Goal: Transaction & Acquisition: Book appointment/travel/reservation

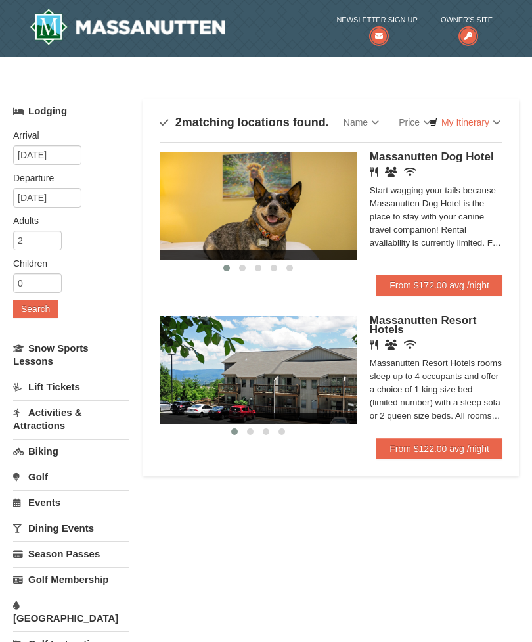
click at [403, 447] on link "From $122.00 avg /night" at bounding box center [439, 448] width 126 height 21
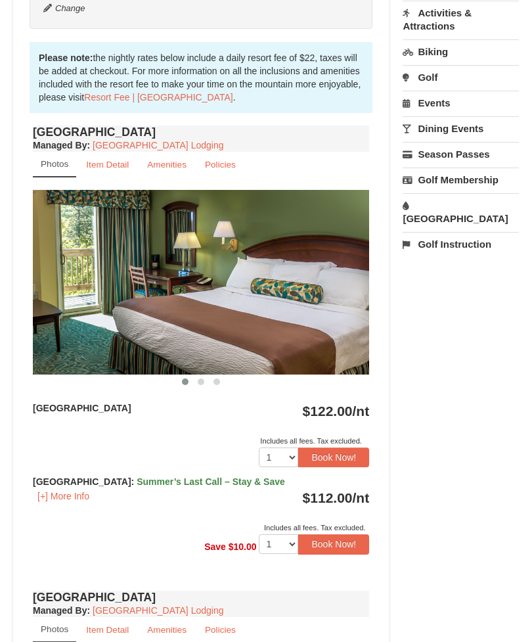
scroll to position [425, 0]
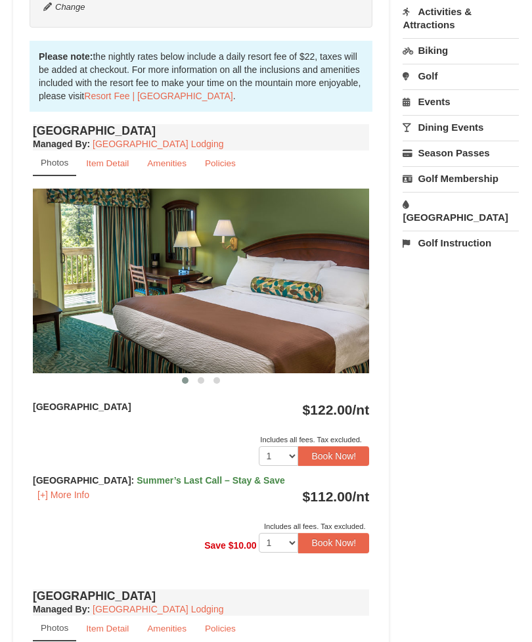
click at [63, 494] on button "[+] More Info" at bounding box center [63, 495] width 61 height 14
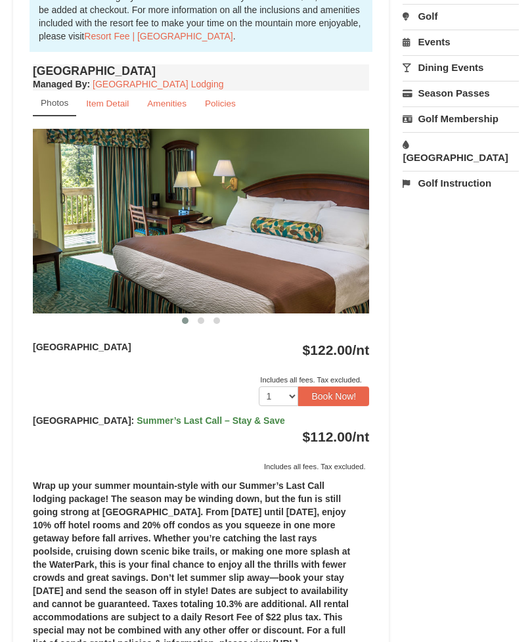
scroll to position [396, 0]
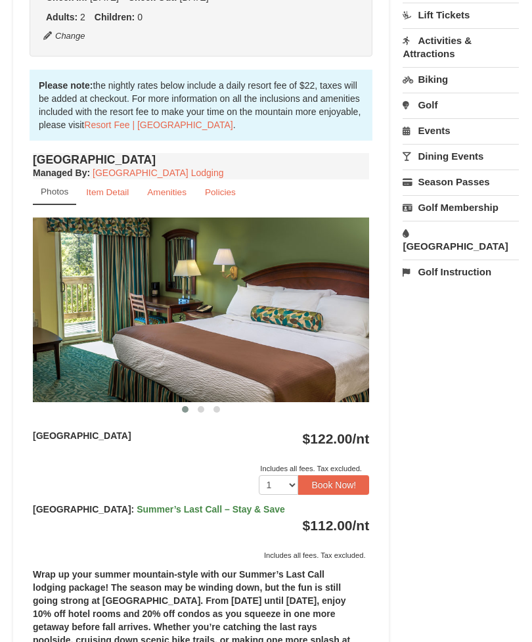
click at [330, 483] on button "Book Now!" at bounding box center [333, 485] width 71 height 20
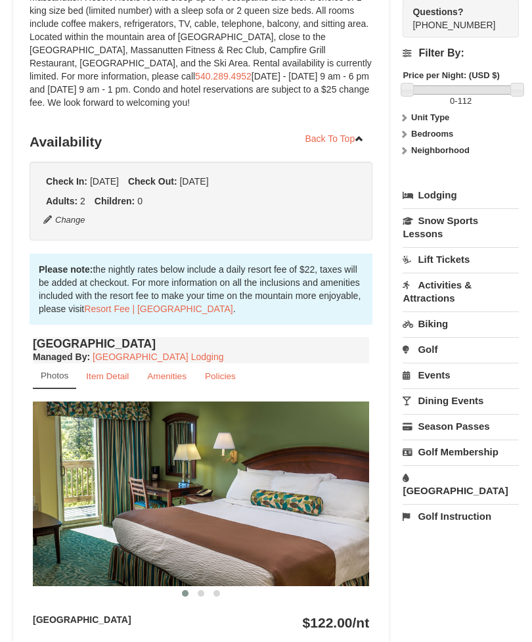
scroll to position [139, 0]
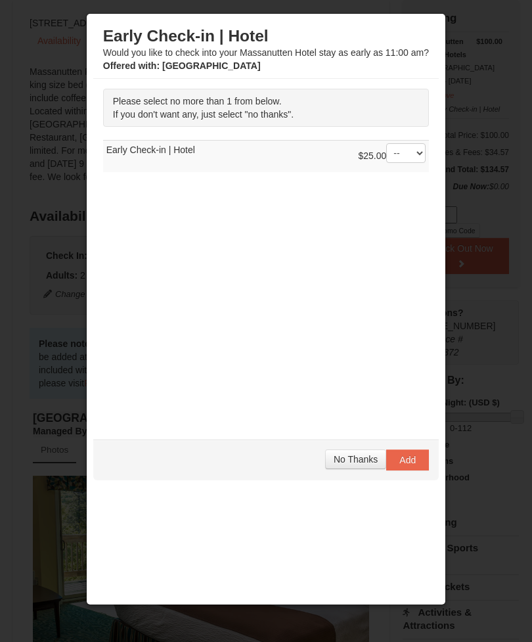
click at [337, 458] on span "No Thanks" at bounding box center [356, 459] width 44 height 11
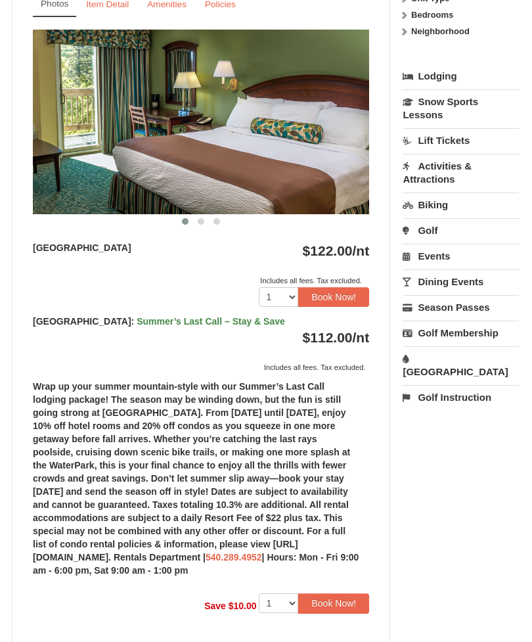
scroll to position [585, 0]
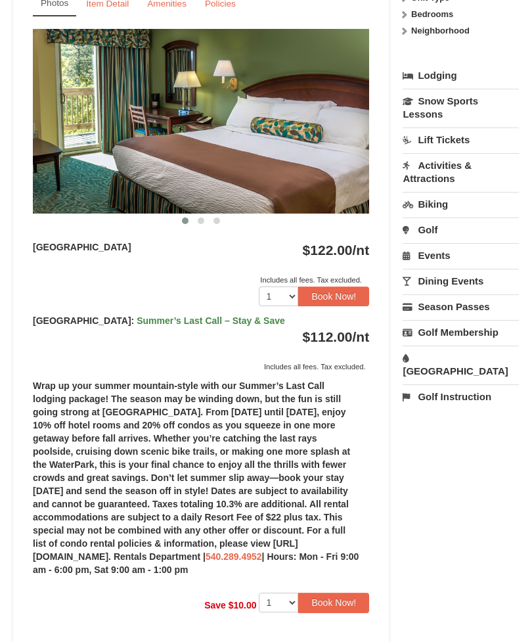
click at [328, 293] on button "Book Now!" at bounding box center [333, 296] width 71 height 20
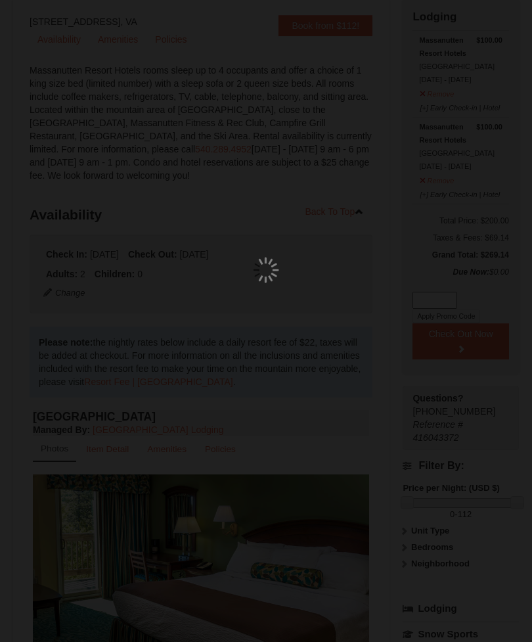
scroll to position [139, 0]
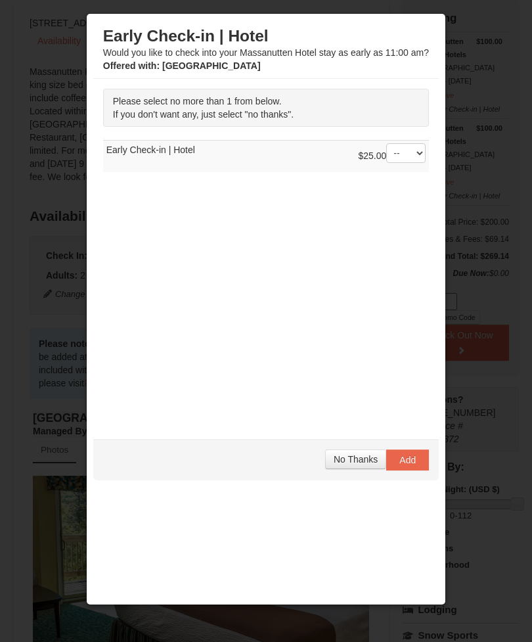
click at [343, 458] on span "No Thanks" at bounding box center [356, 459] width 44 height 11
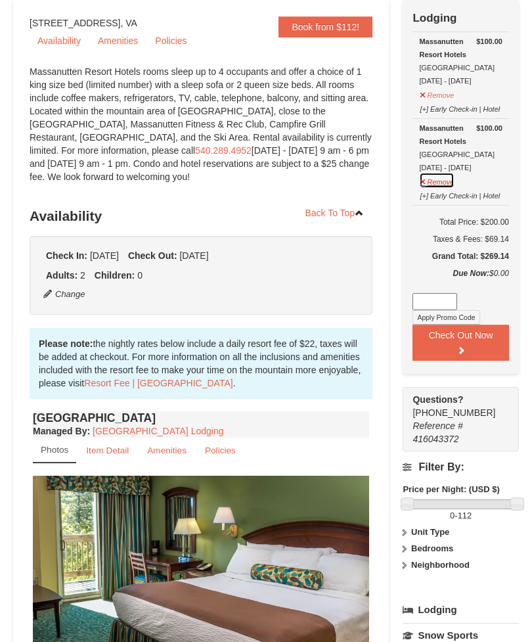
click at [441, 179] on button "Remove" at bounding box center [436, 180] width 35 height 16
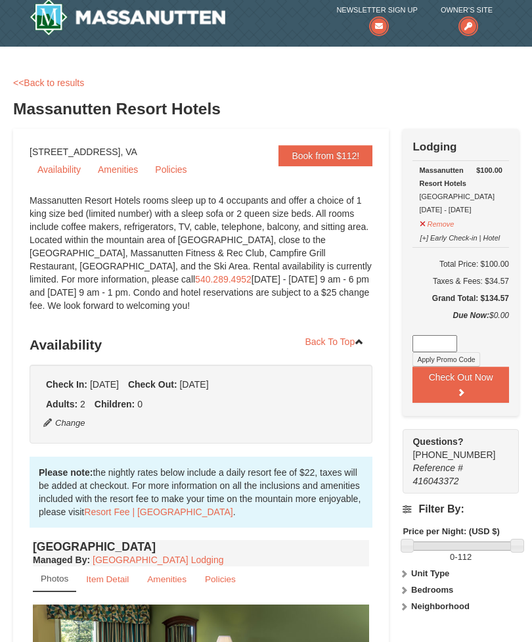
scroll to position [0, 0]
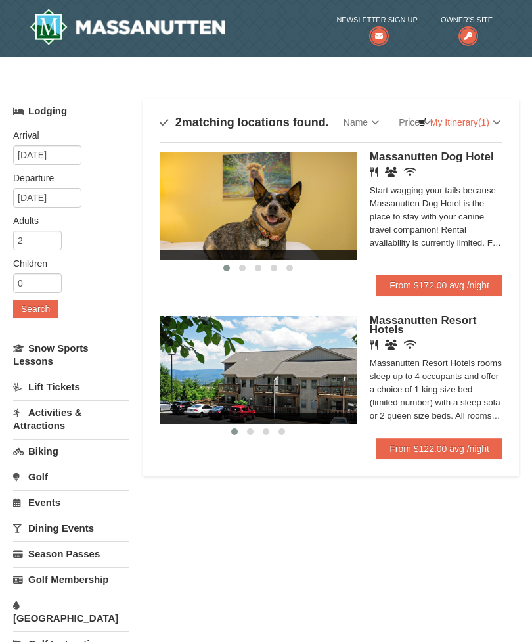
click at [395, 449] on link "From $122.00 avg /night" at bounding box center [439, 448] width 126 height 21
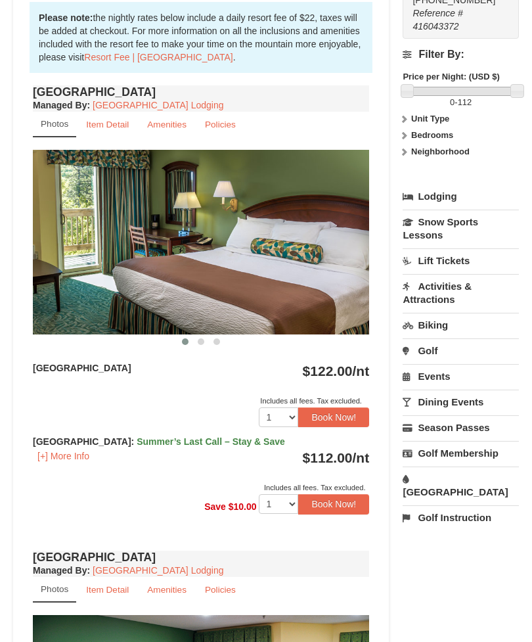
scroll to position [479, 0]
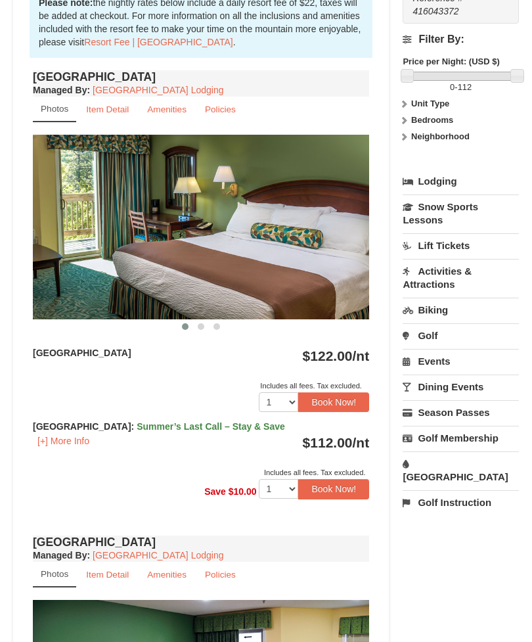
click at [325, 489] on button "Book Now!" at bounding box center [333, 489] width 71 height 20
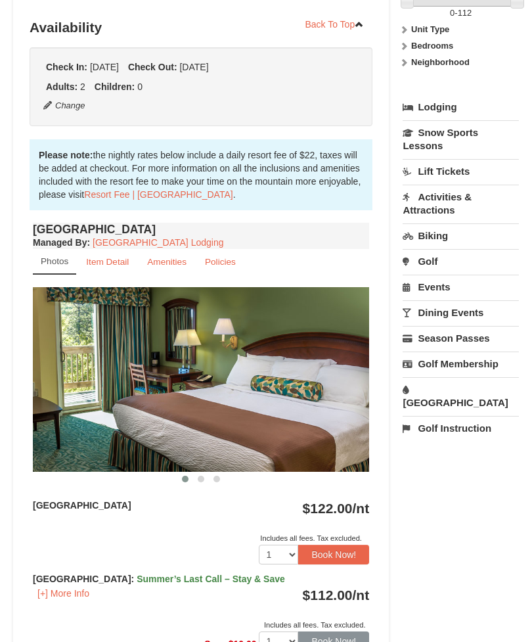
scroll to position [139, 0]
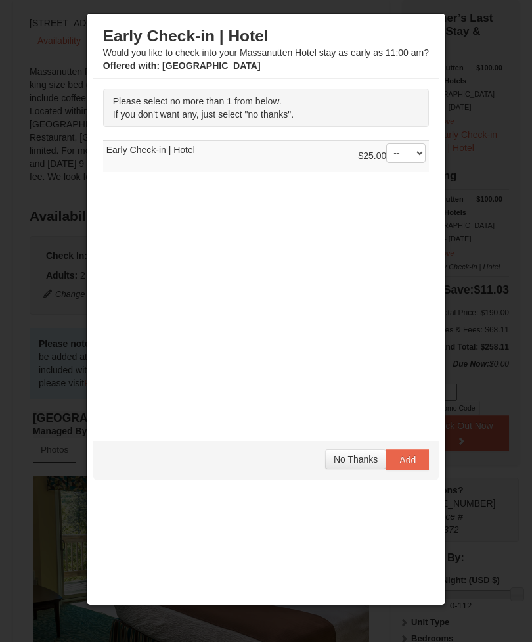
click at [346, 462] on span "No Thanks" at bounding box center [356, 459] width 44 height 11
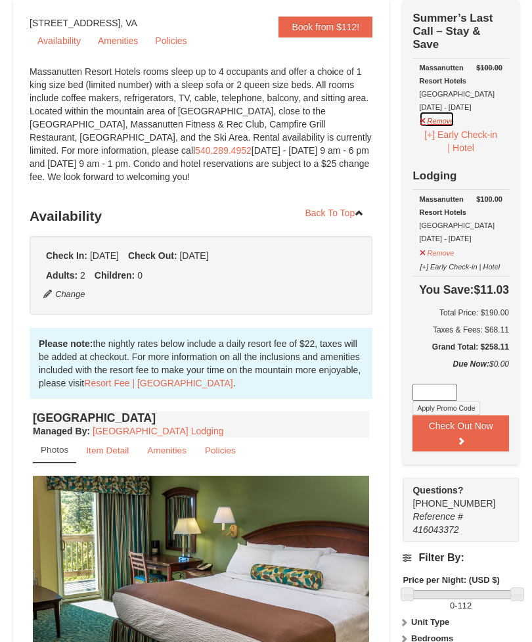
click at [429, 123] on button "Remove" at bounding box center [436, 119] width 35 height 16
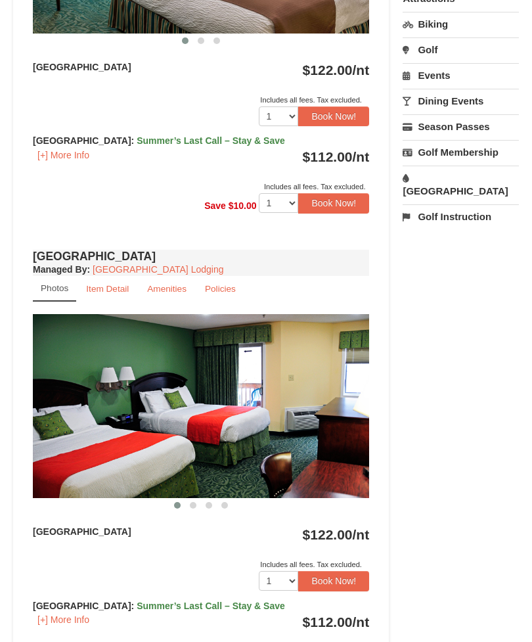
scroll to position [766, 0]
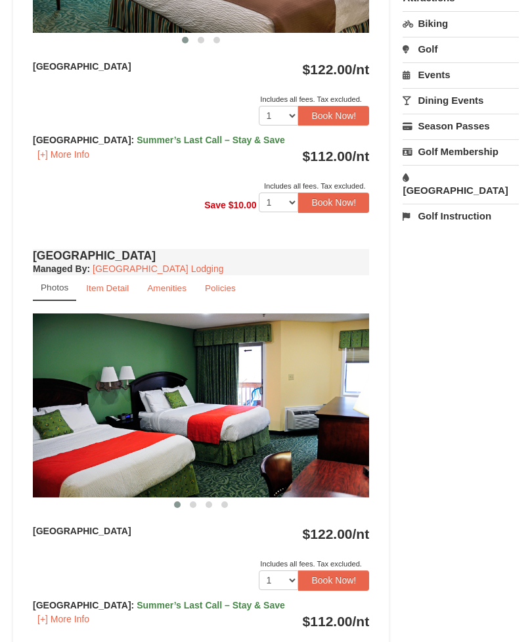
click at [330, 201] on button "Book Now!" at bounding box center [333, 202] width 71 height 20
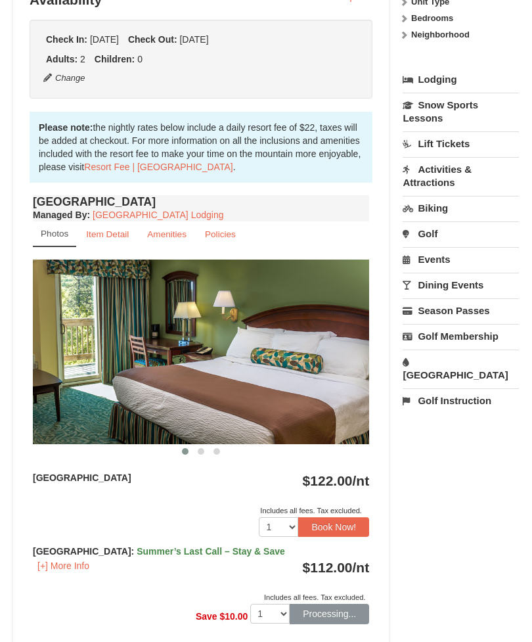
scroll to position [139, 0]
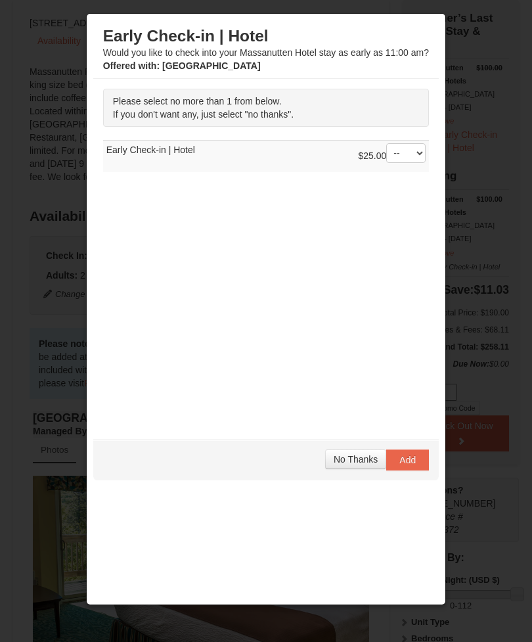
click at [345, 460] on span "No Thanks" at bounding box center [356, 459] width 44 height 11
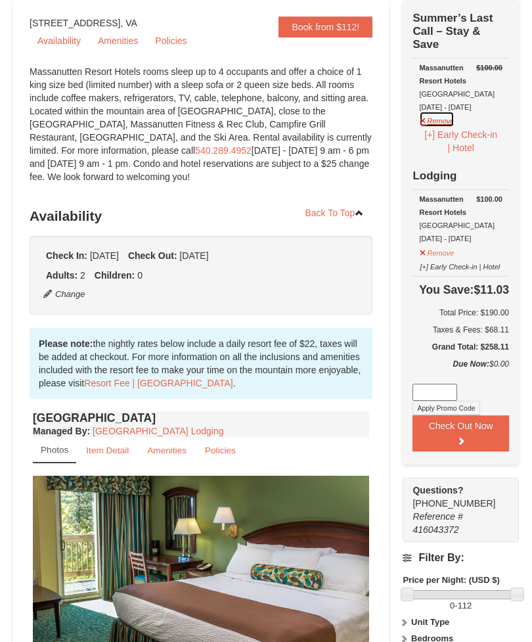
click at [432, 119] on button "Remove" at bounding box center [436, 119] width 35 height 16
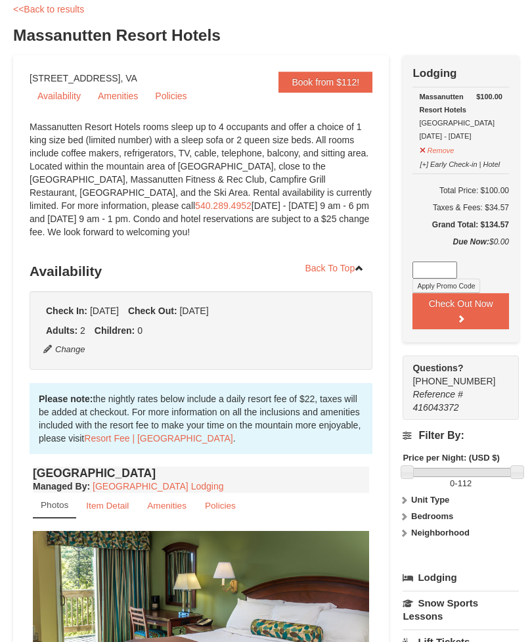
scroll to position [0, 0]
